Goal: Navigation & Orientation: Find specific page/section

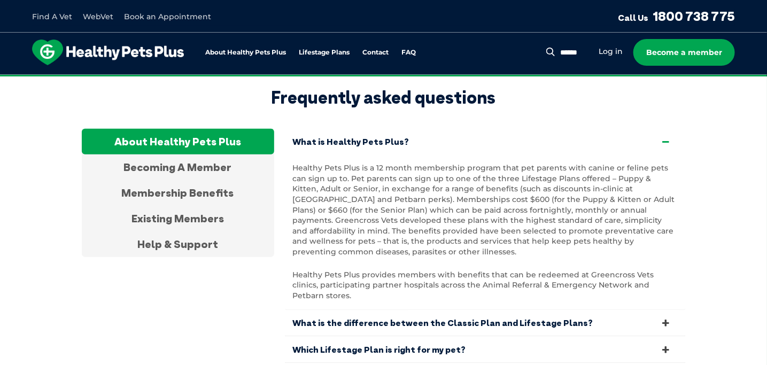
scroll to position [3528, 0]
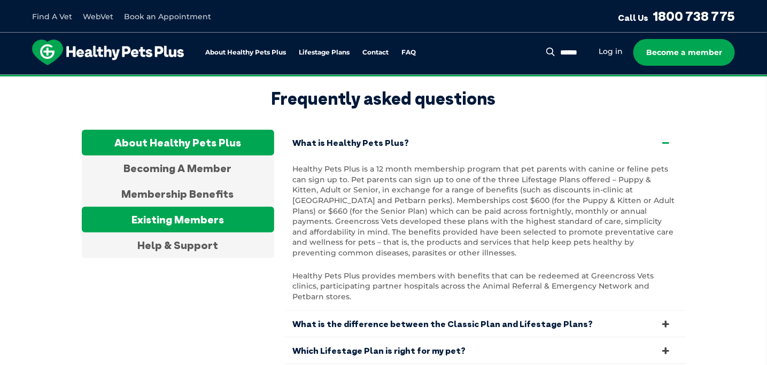
click at [156, 207] on div "Existing Members" at bounding box center [178, 220] width 192 height 26
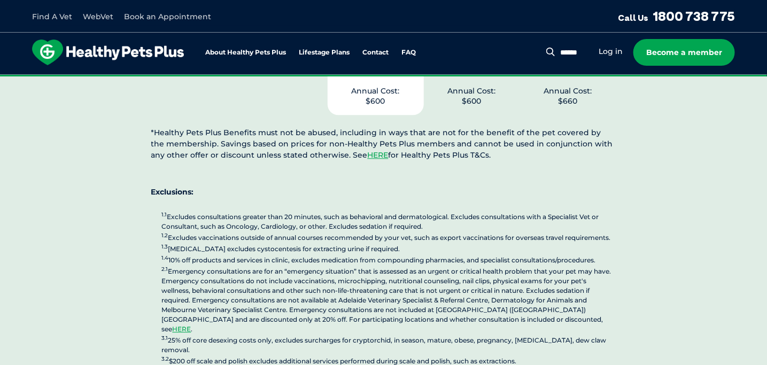
scroll to position [2673, 0]
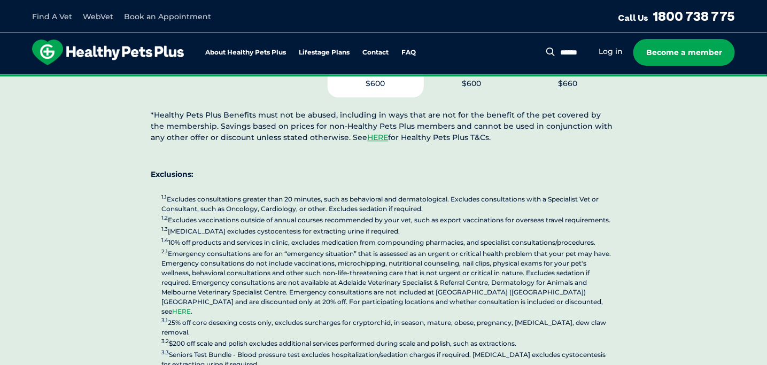
click at [191, 307] on link "HERE" at bounding box center [182, 311] width 19 height 8
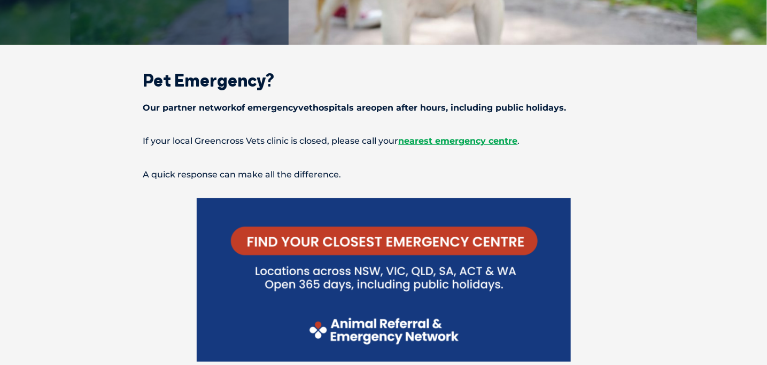
scroll to position [321, 0]
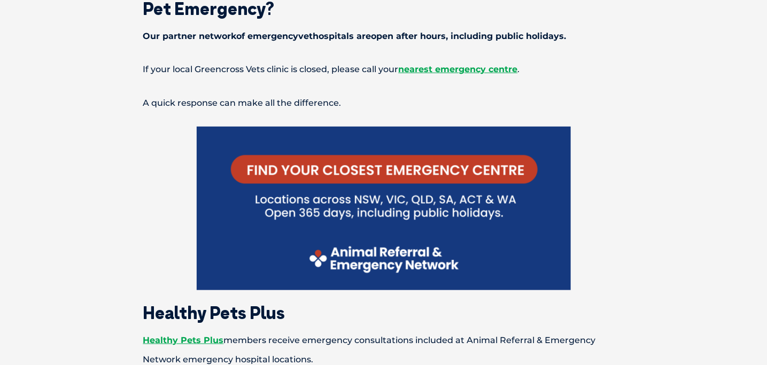
click at [278, 166] on img at bounding box center [384, 208] width 374 height 163
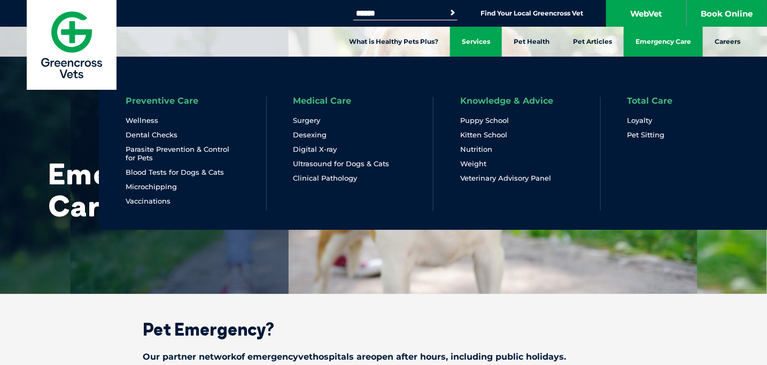
click at [473, 42] on link "Services" at bounding box center [476, 42] width 52 height 30
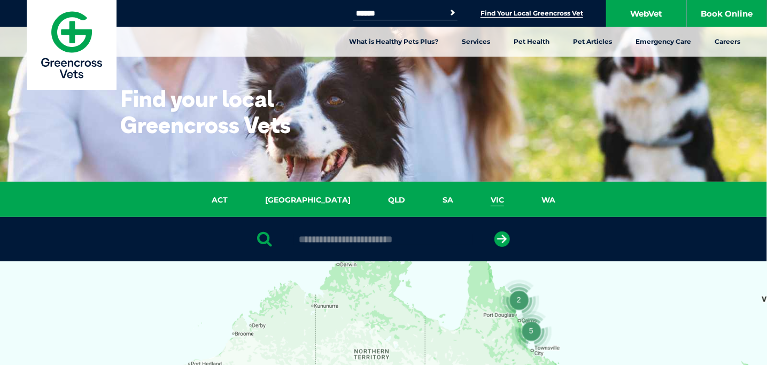
click at [472, 198] on link "VIC" at bounding box center [497, 200] width 51 height 12
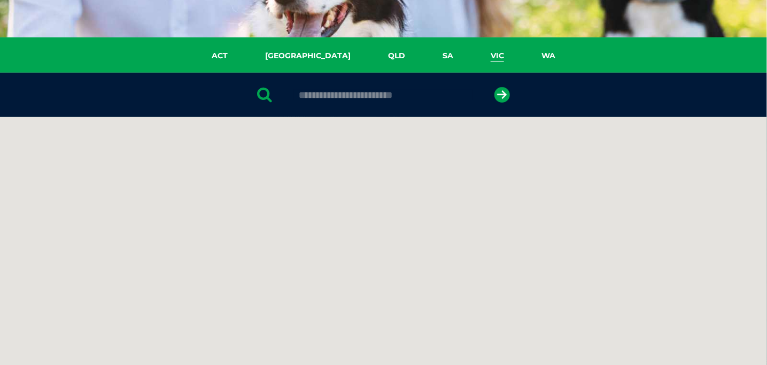
scroll to position [245, 0]
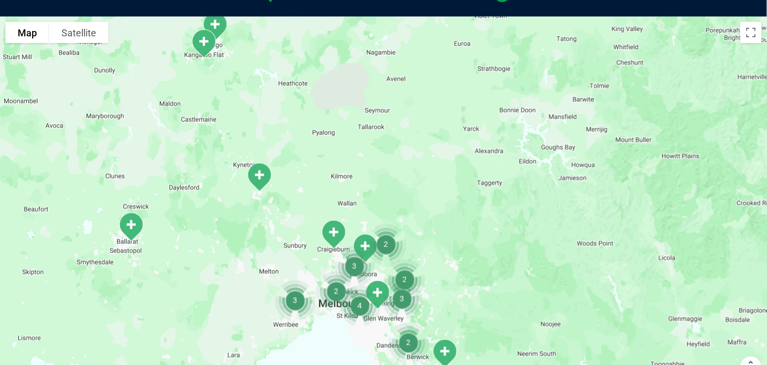
click at [257, 173] on img "Macedon Ranges" at bounding box center [259, 177] width 35 height 38
